Goal: Transaction & Acquisition: Purchase product/service

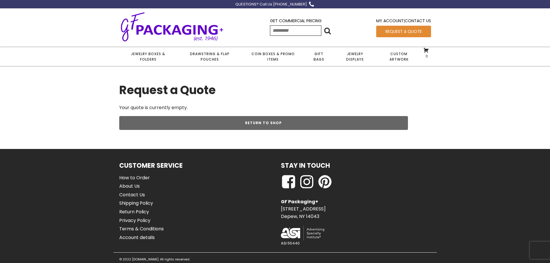
click at [285, 30] on input "Search for:" at bounding box center [295, 30] width 51 height 10
type input "*******"
click input "******" at bounding box center [0, 0] width 0 height 0
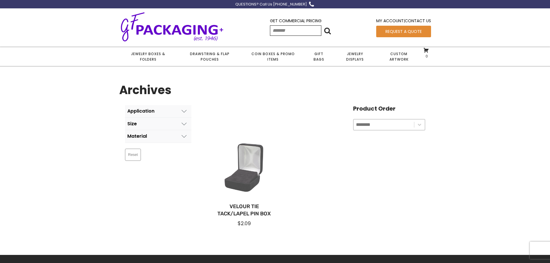
click at [255, 162] on div at bounding box center [244, 167] width 65 height 65
